Goal: Task Accomplishment & Management: Use online tool/utility

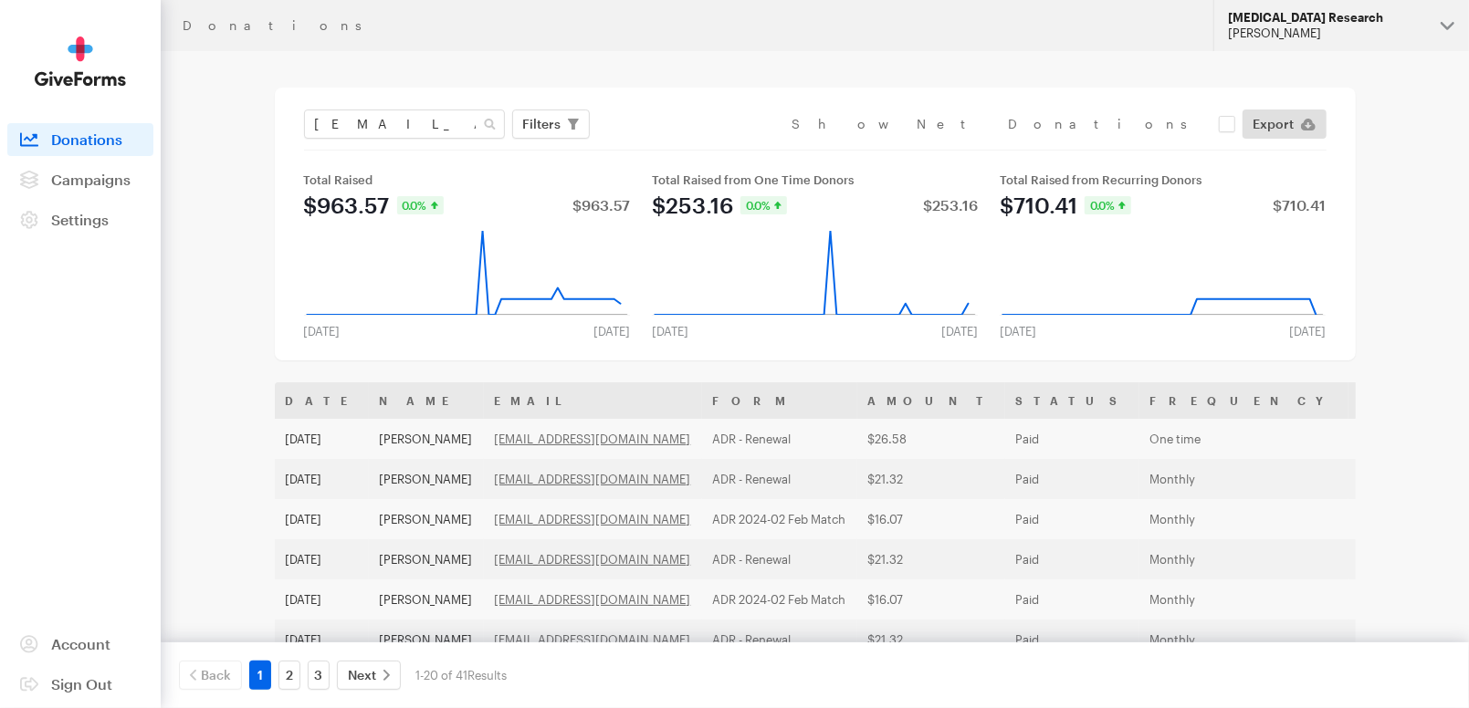
click at [1312, 32] on div "[PERSON_NAME]" at bounding box center [1327, 34] width 198 height 16
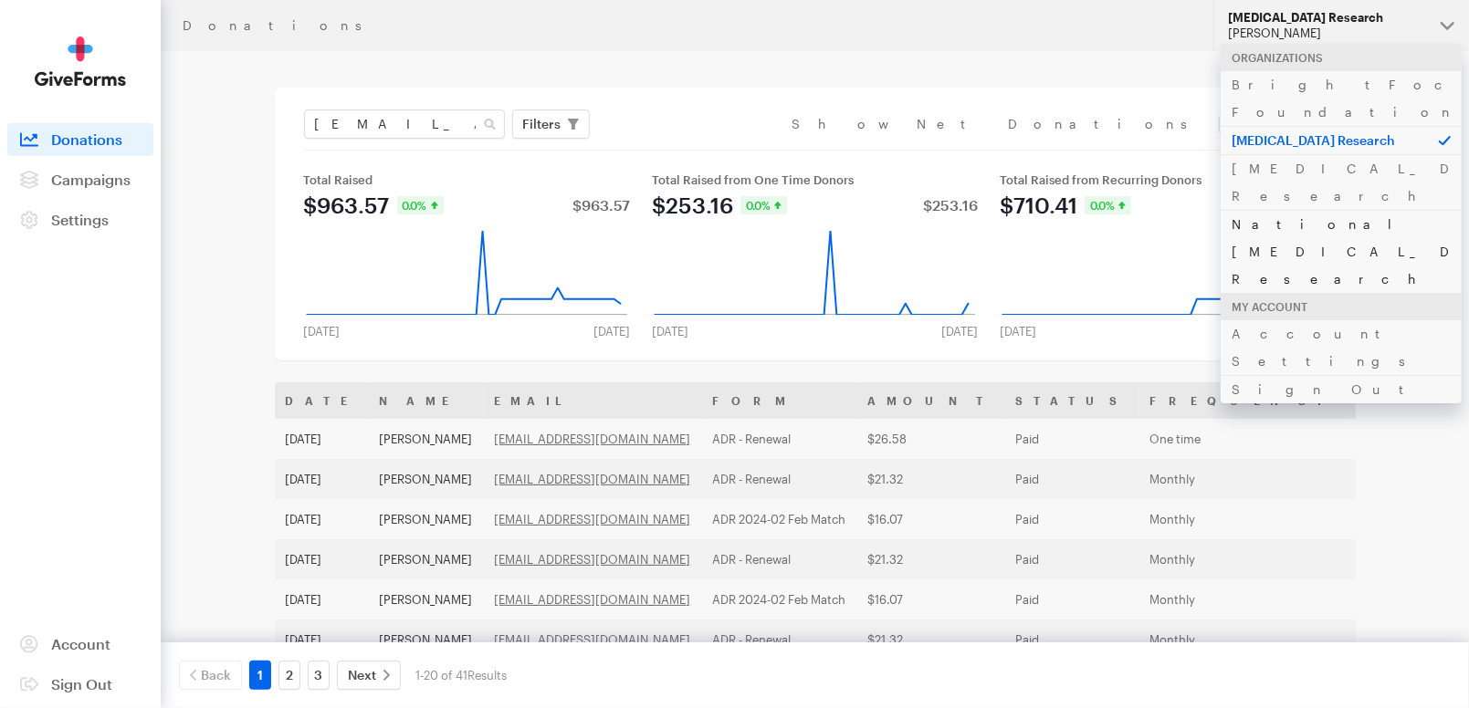
click at [1306, 210] on link "National [MEDICAL_DATA] Research" at bounding box center [1341, 251] width 241 height 83
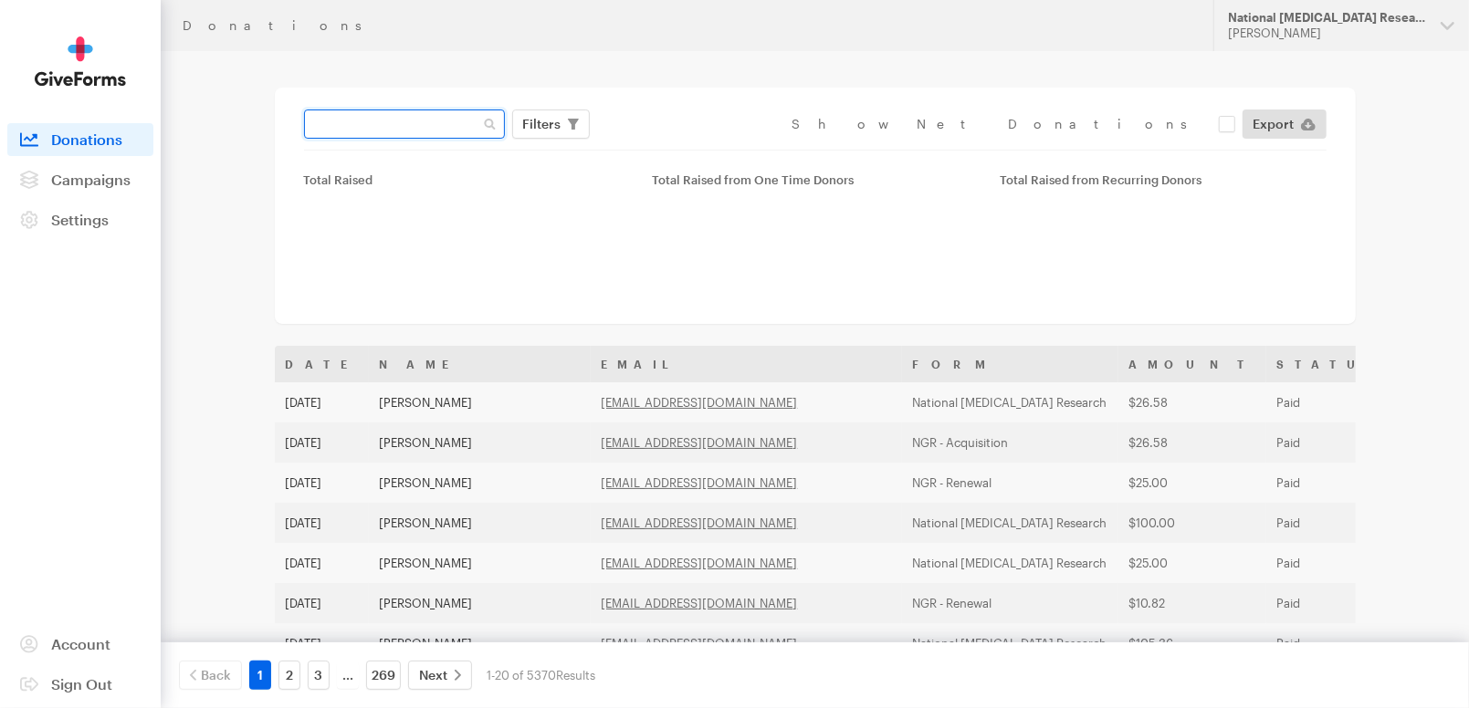
click at [416, 121] on input "text" at bounding box center [404, 124] width 201 height 29
paste input "[EMAIL_ADDRESS][DOMAIN_NAME]"
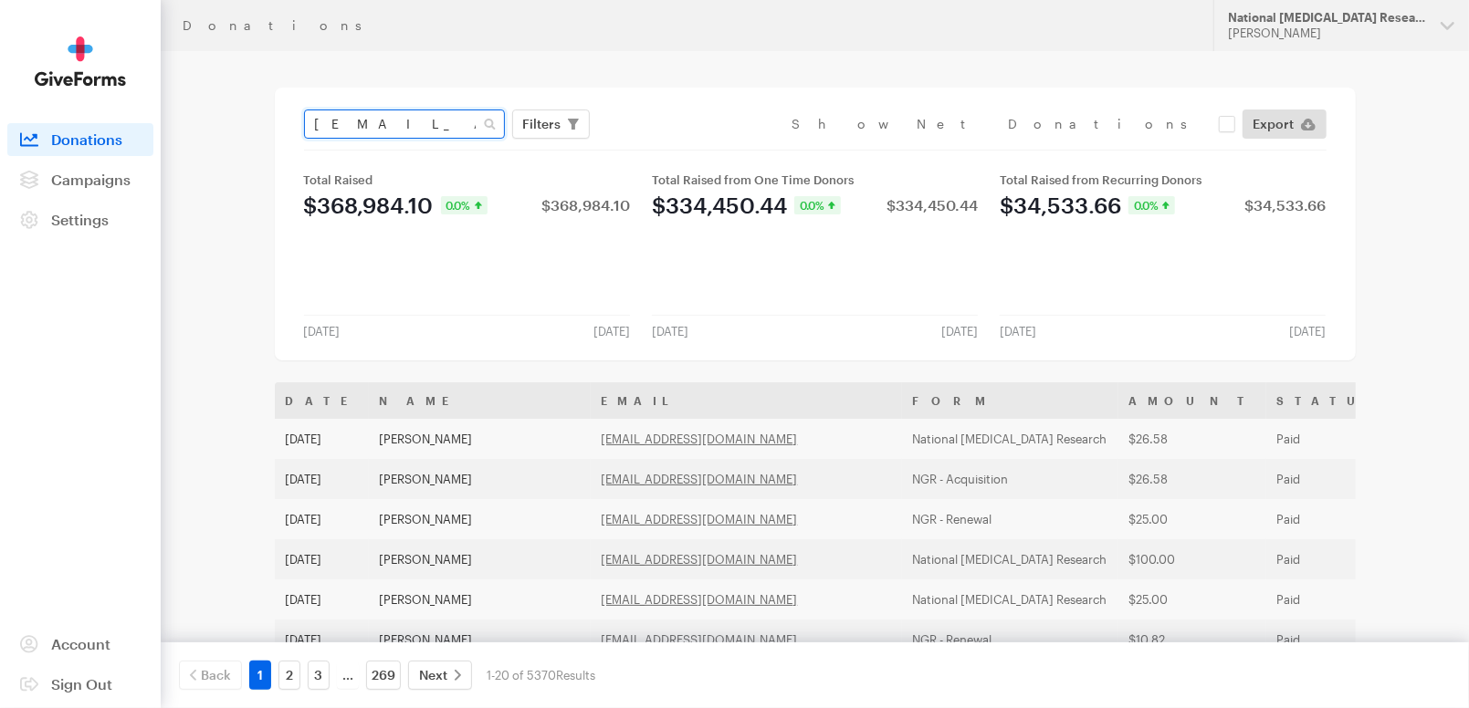
type input "[EMAIL_ADDRESS][DOMAIN_NAME]"
click at [680, 148] on button "Apply" at bounding box center [709, 162] width 58 height 29
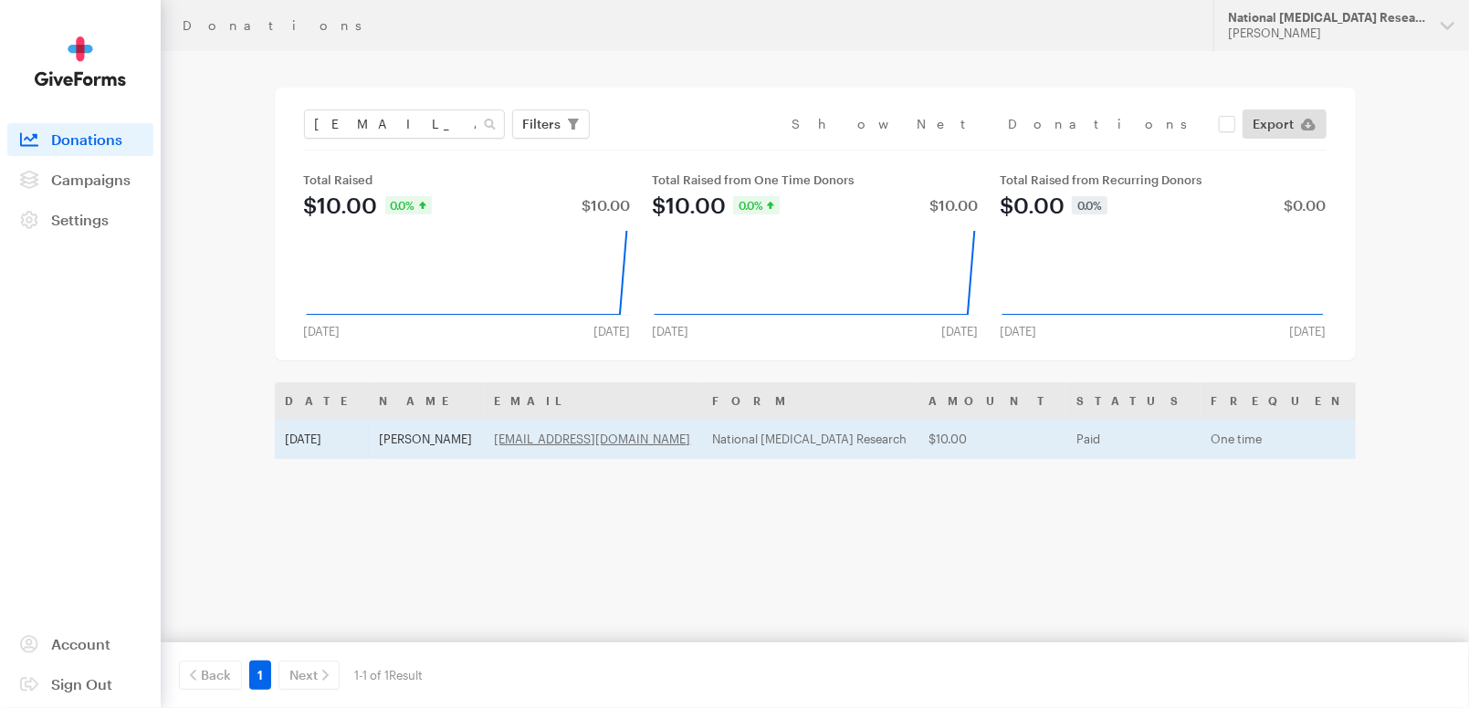
click at [1066, 435] on td "Paid" at bounding box center [1133, 439] width 134 height 40
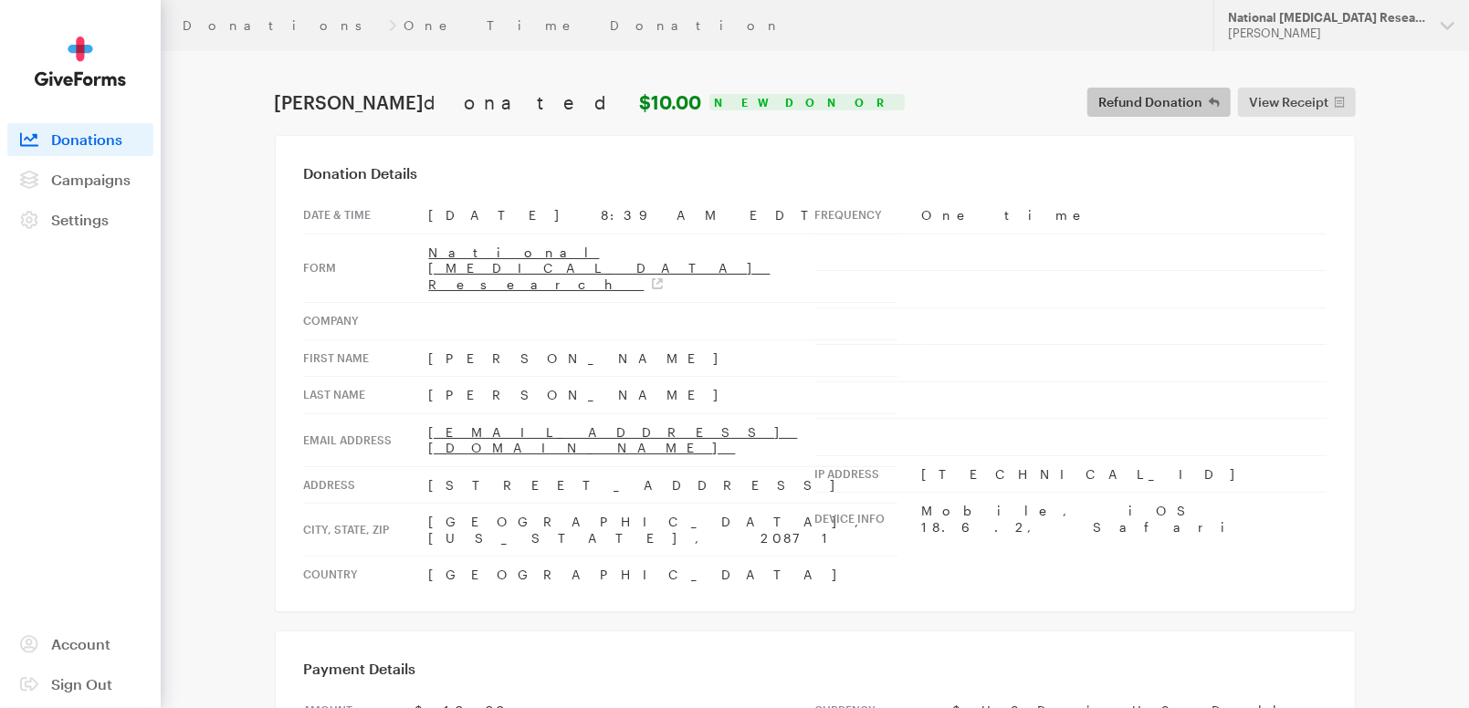
click at [1160, 99] on span "Refund Donation" at bounding box center [1150, 102] width 104 height 22
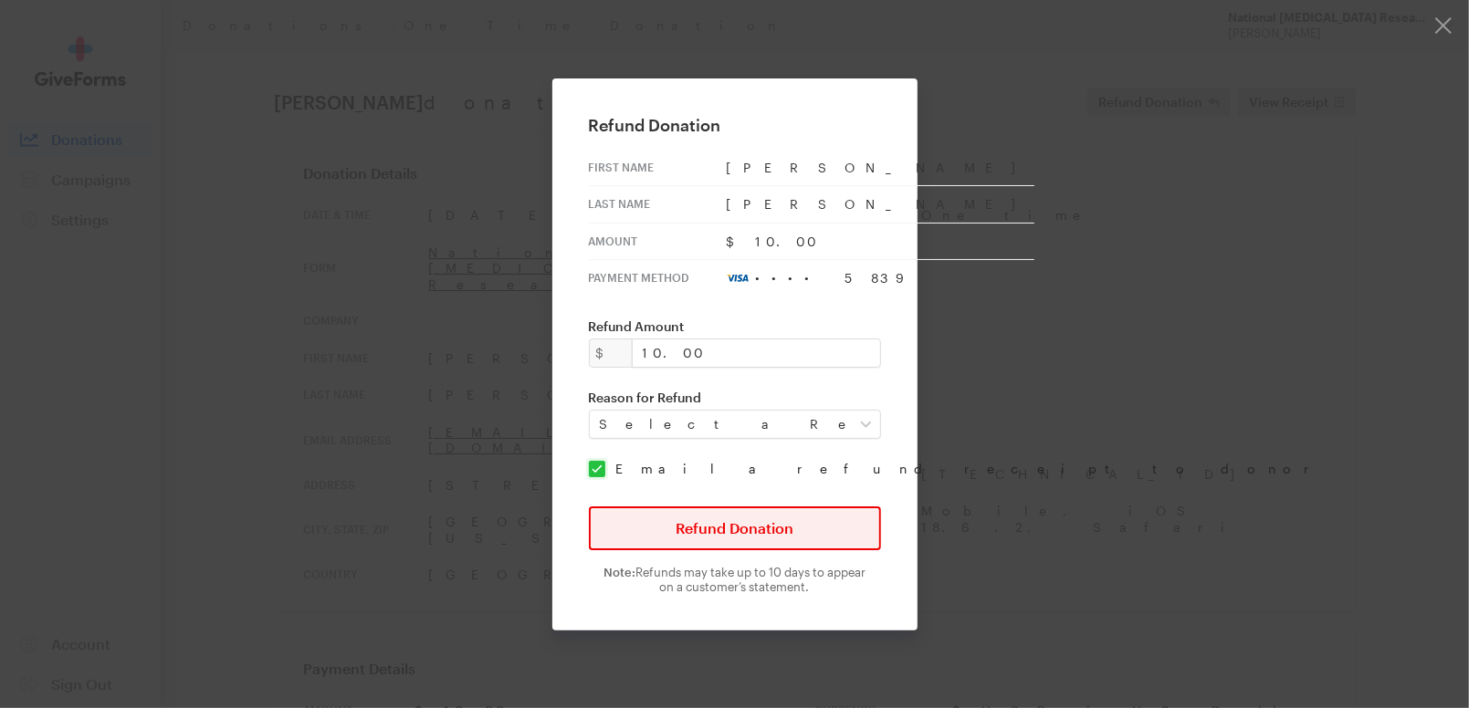
click at [719, 519] on button "Refund Donation" at bounding box center [735, 529] width 292 height 44
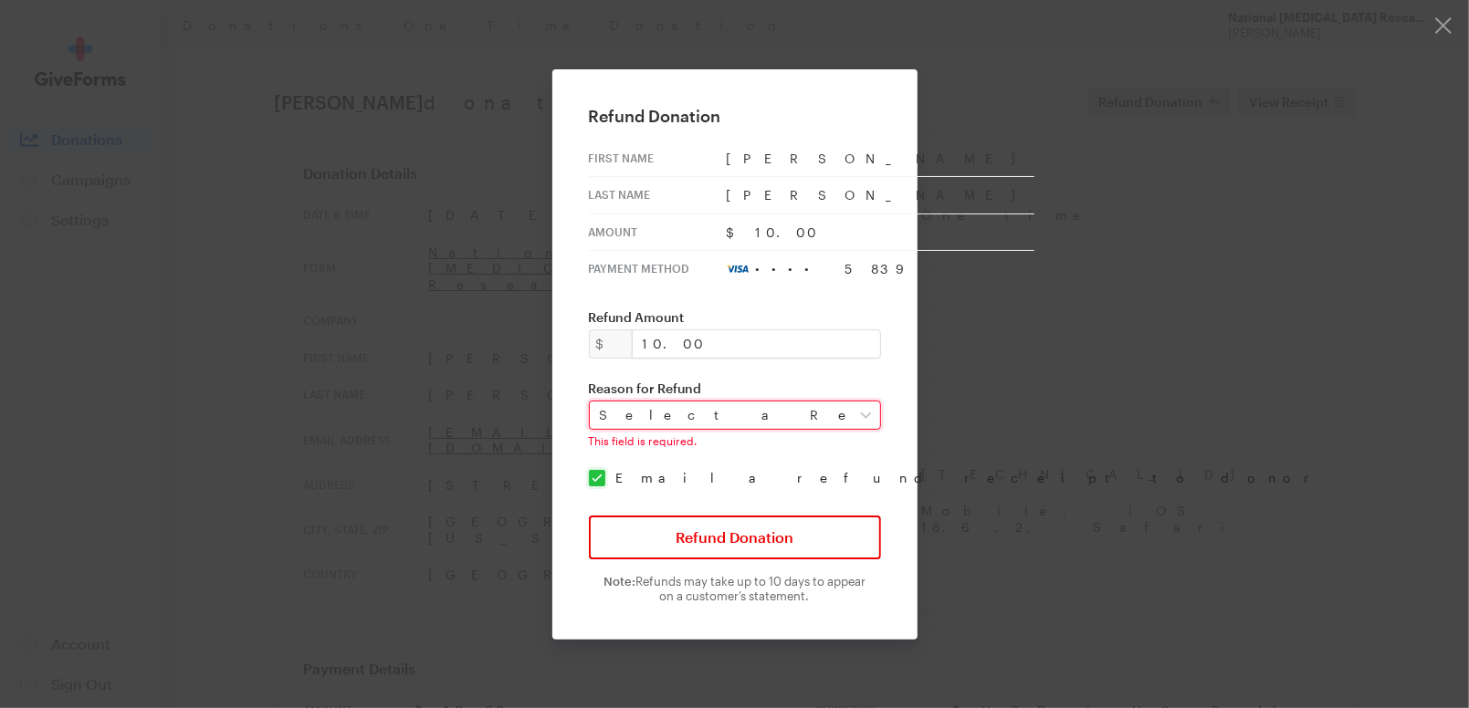
click at [716, 409] on select "Select a Reason Fraud Duplicate Other" at bounding box center [735, 415] width 292 height 29
select select "requested_by_customer"
click at [602, 401] on select "Select a Reason Fraud Duplicate Other" at bounding box center [735, 415] width 292 height 29
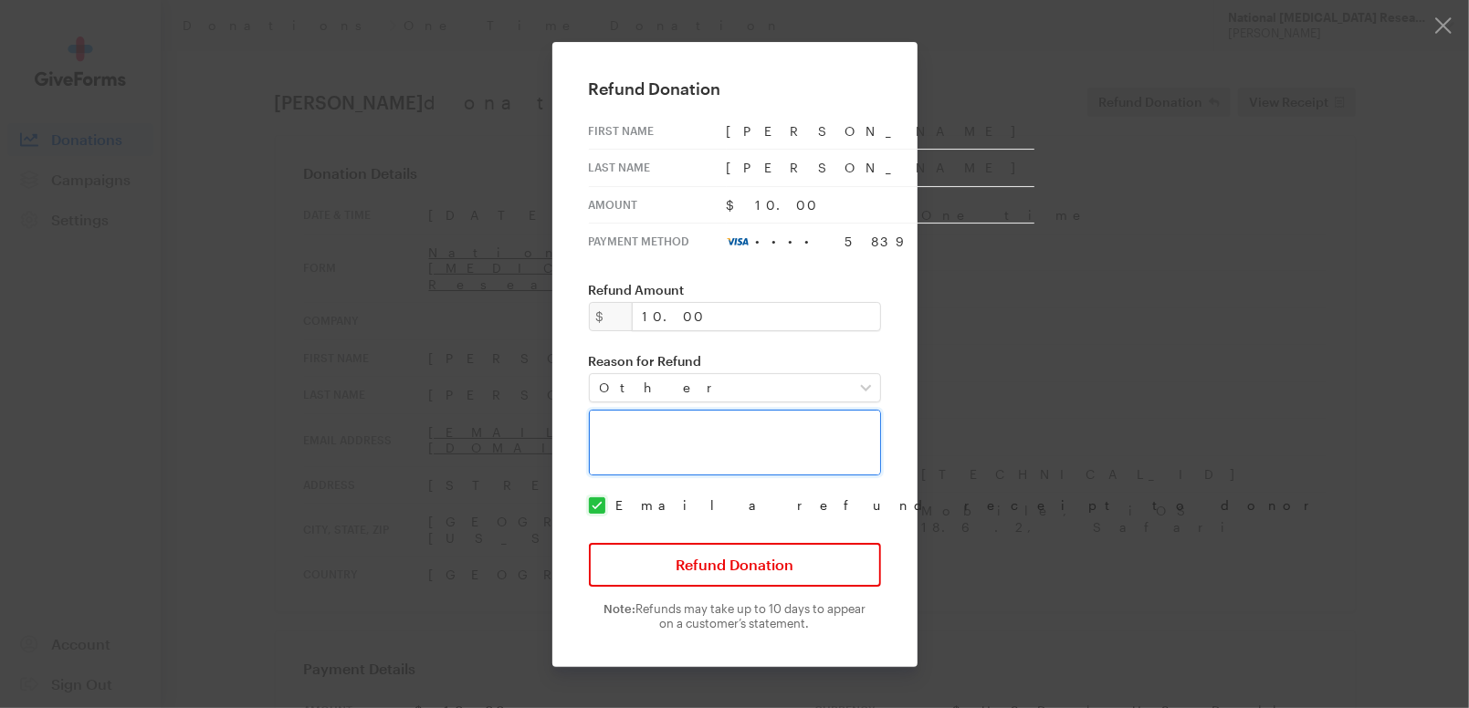
click at [703, 436] on textarea at bounding box center [735, 443] width 292 height 66
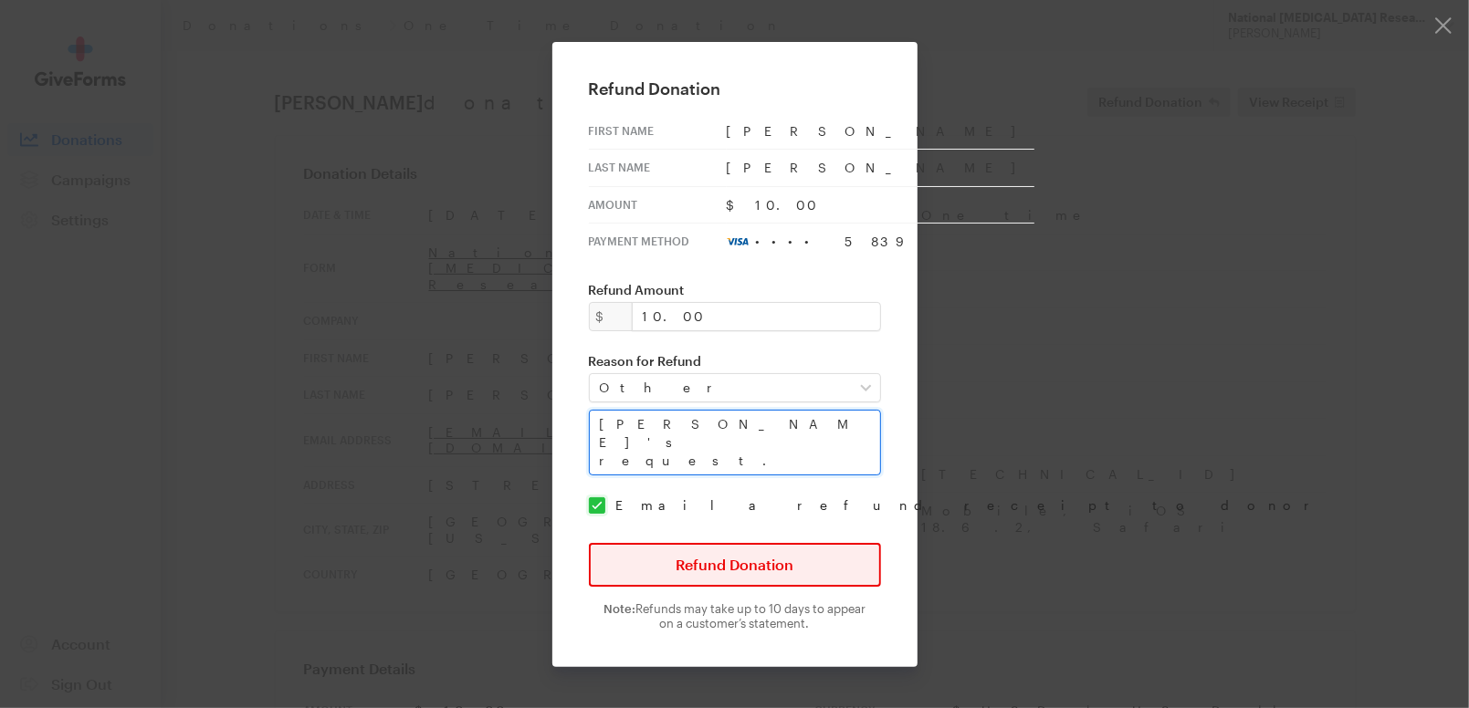
type textarea "[PERSON_NAME]'s request."
click at [771, 550] on button "Refund Donation" at bounding box center [735, 565] width 292 height 44
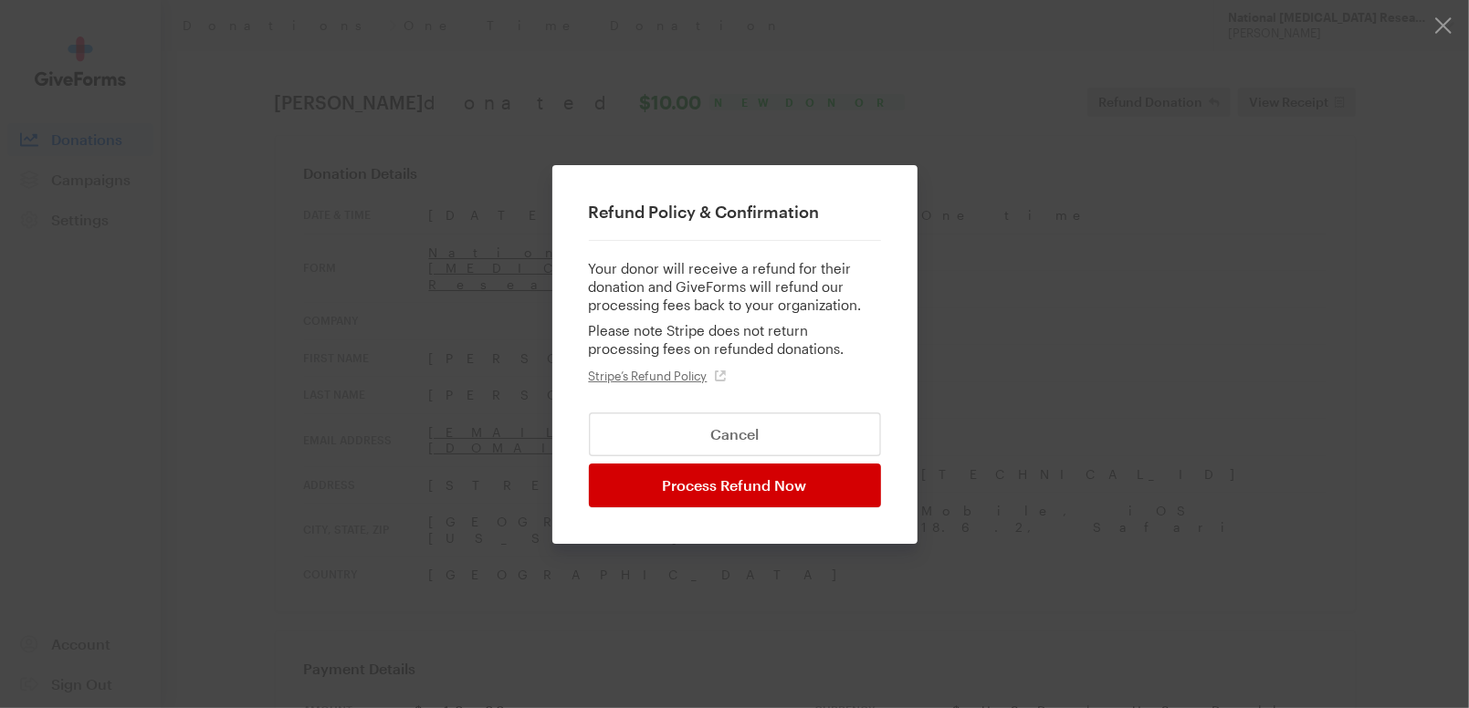
click at [755, 492] on input "Process Refund Now" at bounding box center [735, 486] width 292 height 44
type input "Processing..."
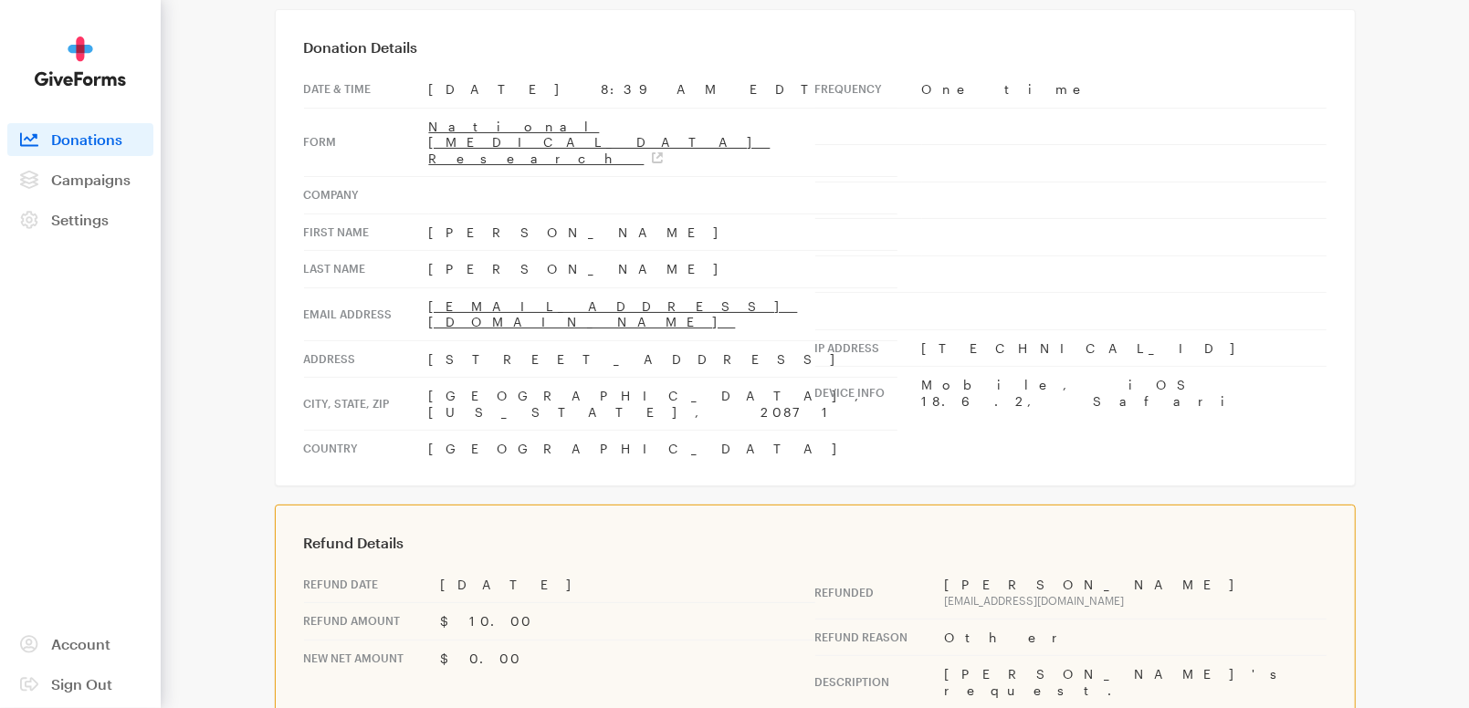
scroll to position [405, 0]
